Goal: Information Seeking & Learning: Learn about a topic

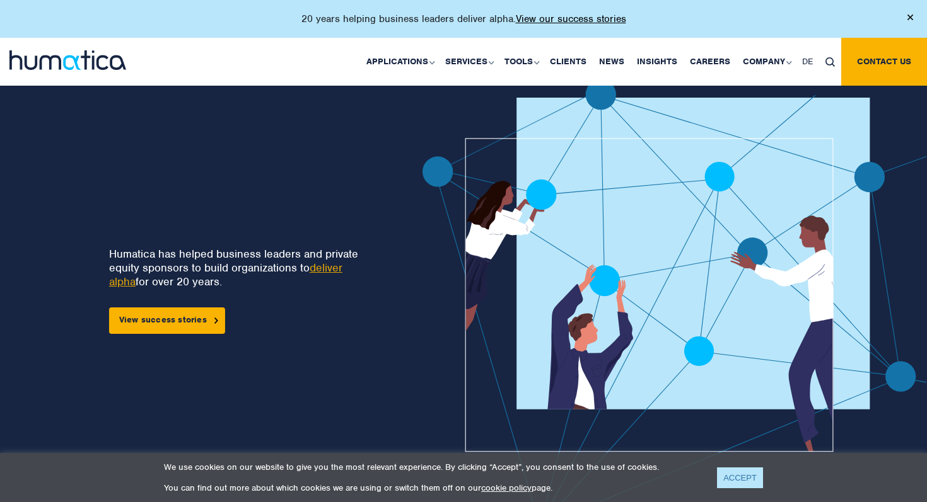
click at [737, 479] on link "ACCEPT" at bounding box center [740, 478] width 46 height 21
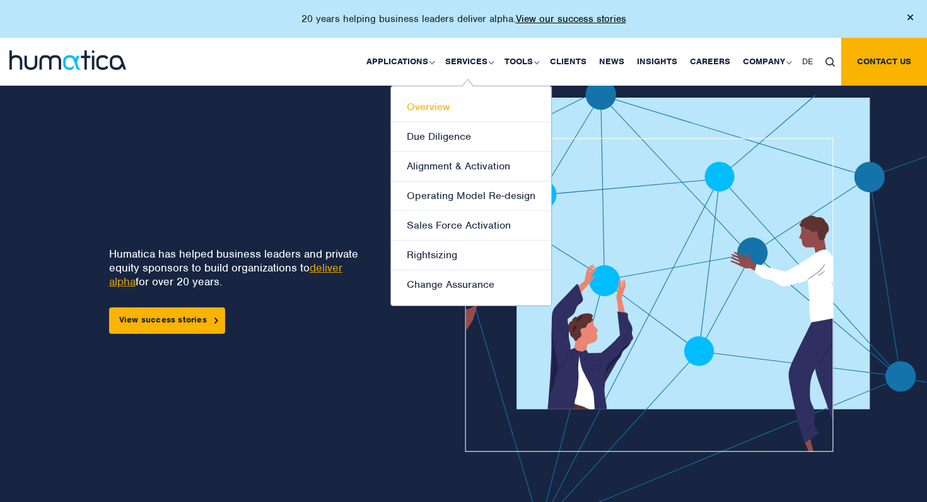
click at [453, 111] on link "Overview" at bounding box center [471, 108] width 160 height 30
